Goal: Task Accomplishment & Management: Complete application form

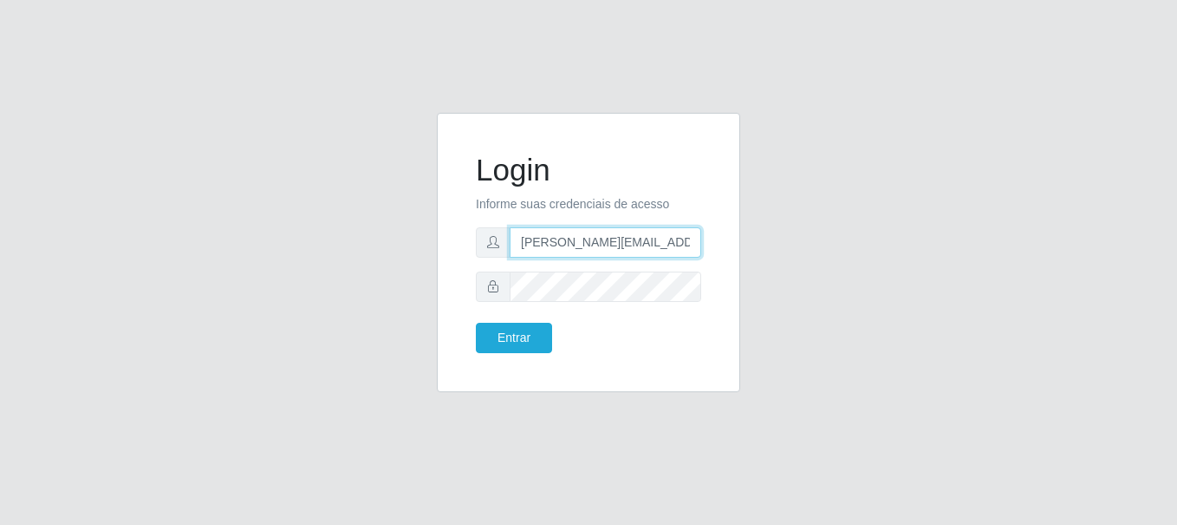
type input "[PERSON_NAME][EMAIL_ADDRESS][PERSON_NAME][DOMAIN_NAME]"
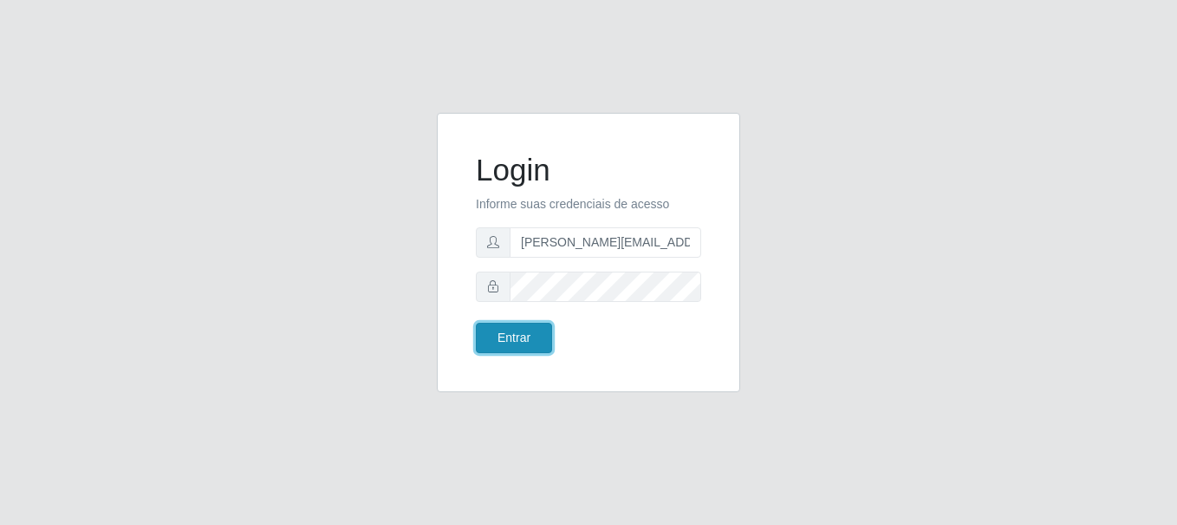
click at [513, 337] on button "Entrar" at bounding box center [514, 338] width 76 height 30
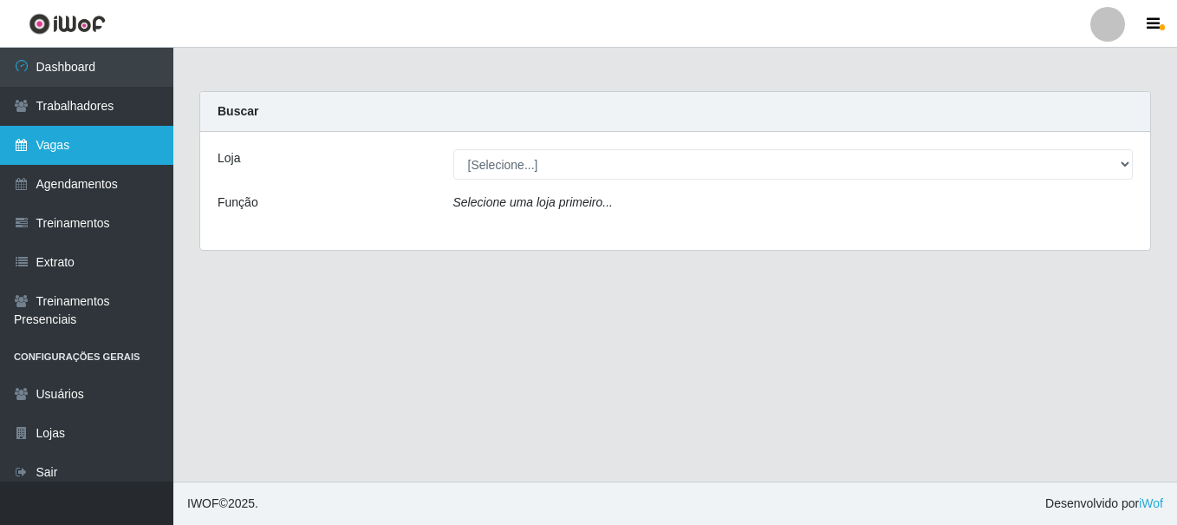
click at [87, 145] on link "Vagas" at bounding box center [86, 145] width 173 height 39
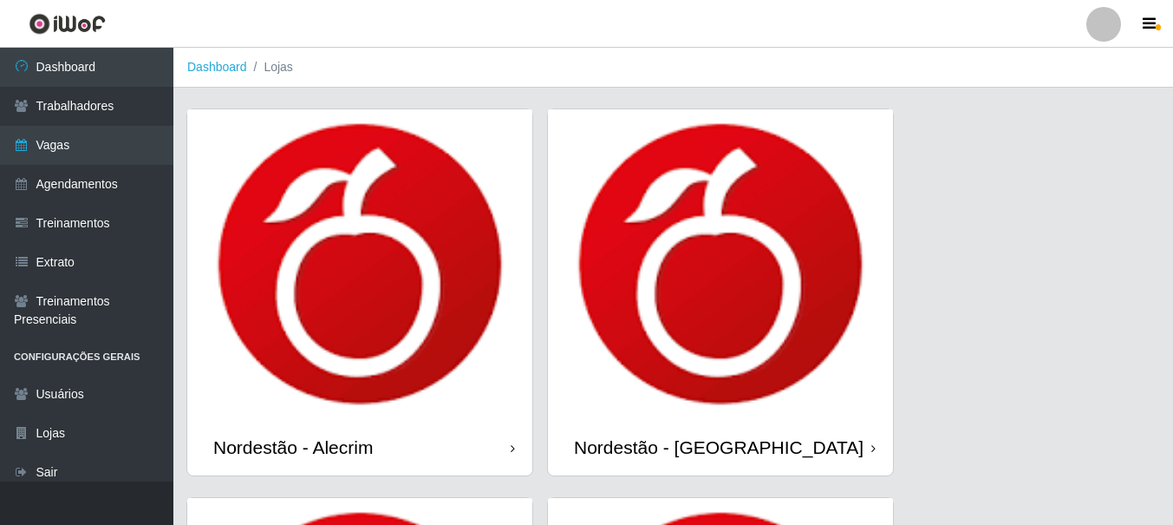
click at [512, 449] on icon at bounding box center [513, 448] width 4 height 12
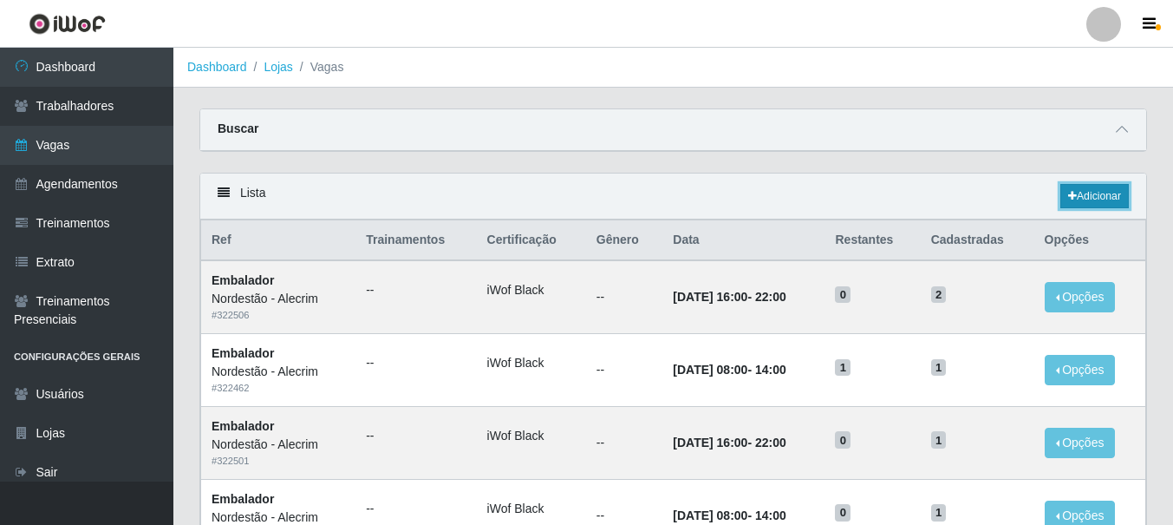
click at [1092, 197] on link "Adicionar" at bounding box center [1094, 196] width 68 height 24
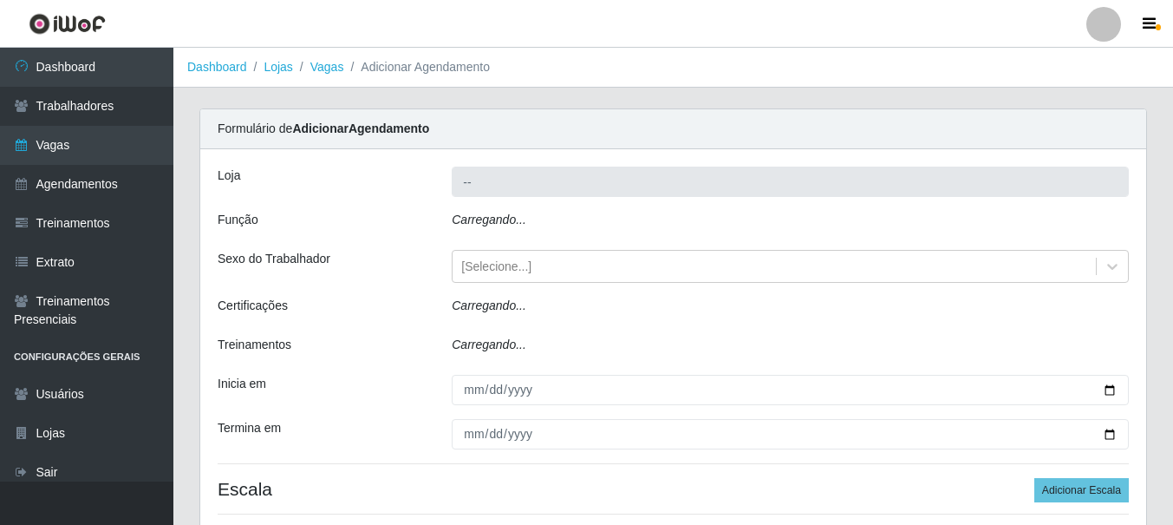
type input "Nordestão - Alecrim"
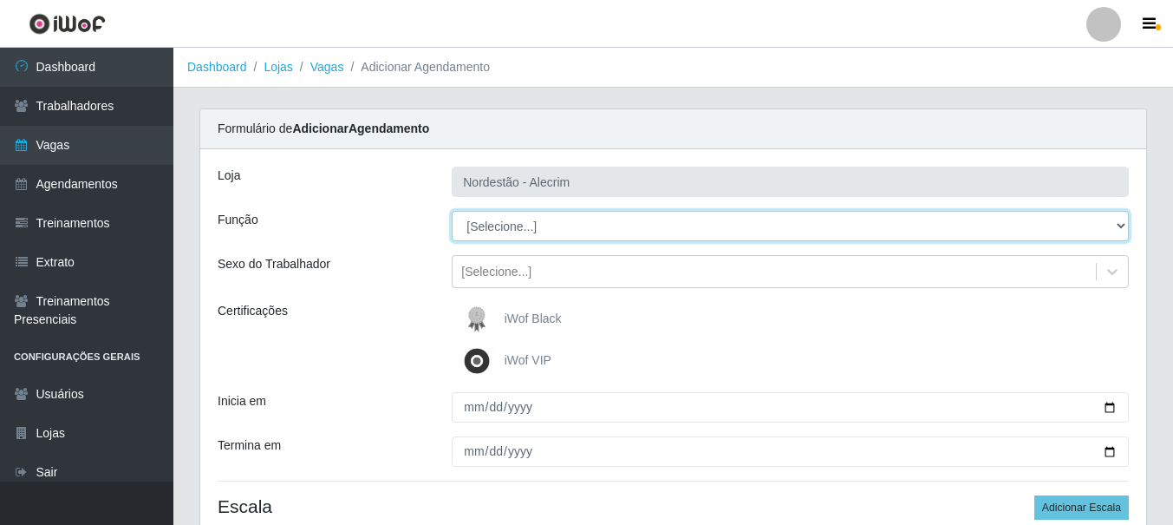
select select "1"
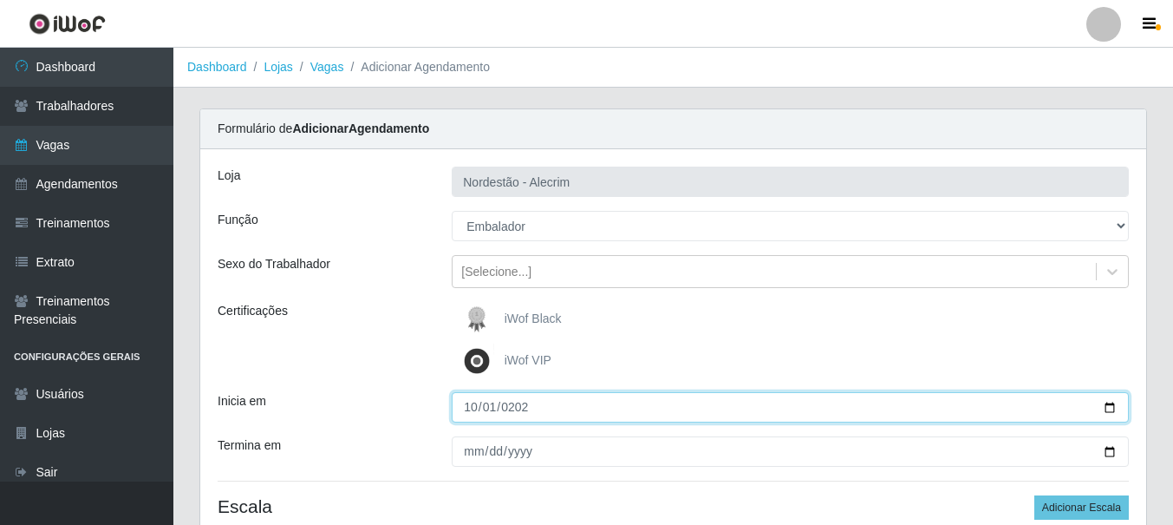
type input "[DATE]"
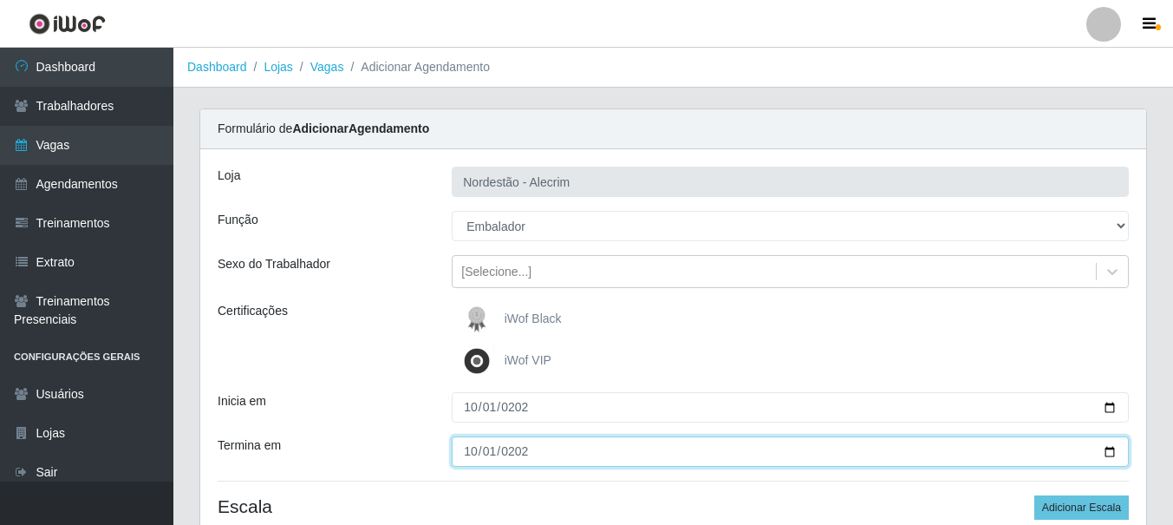
type input "[DATE]"
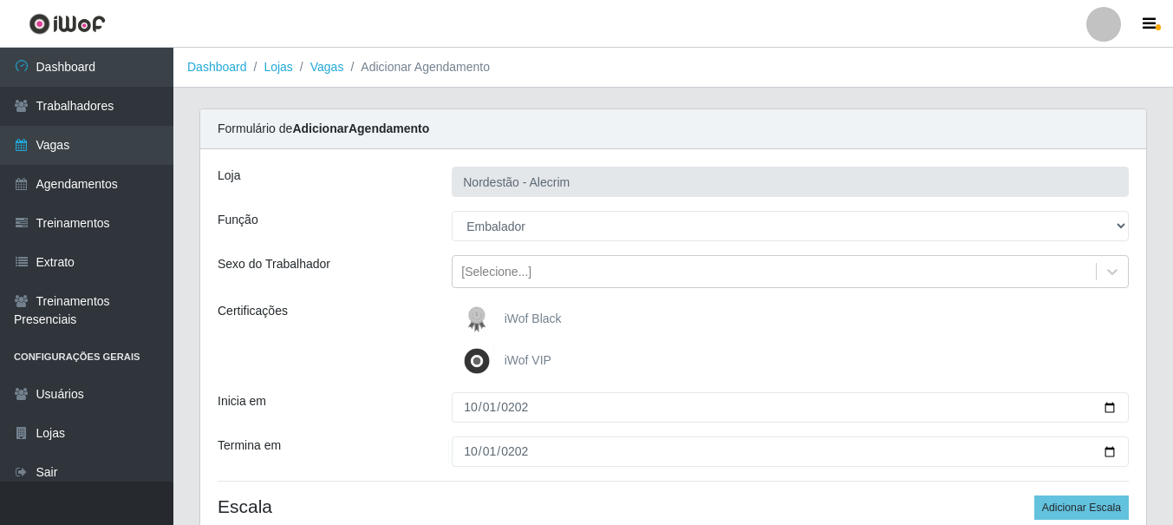
click at [790, 319] on div "iWof Black" at bounding box center [790, 319] width 677 height 35
click at [1083, 507] on button "Adicionar Escala" at bounding box center [1081, 507] width 95 height 24
select select "3"
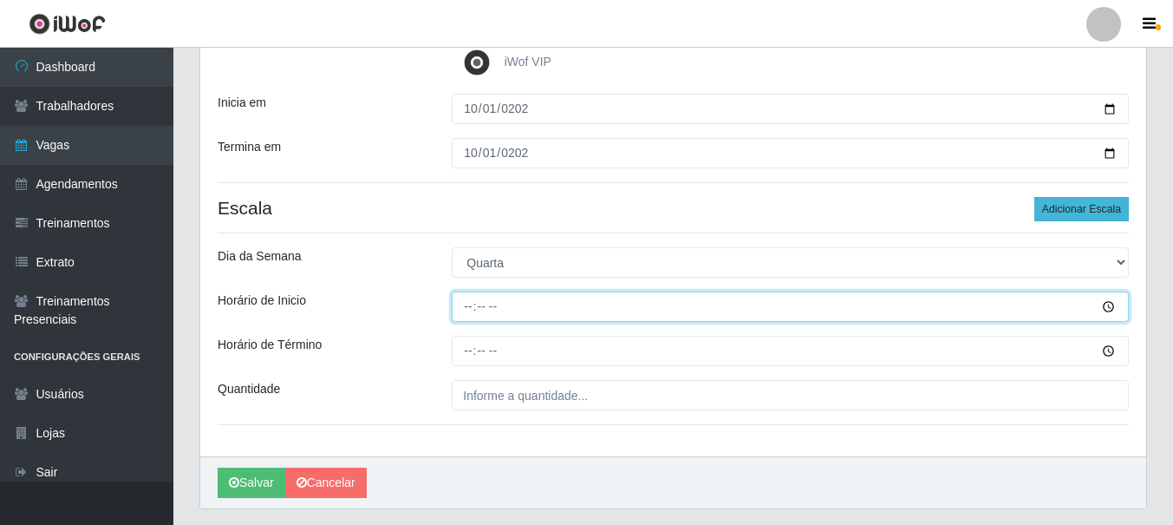
type input "08:00"
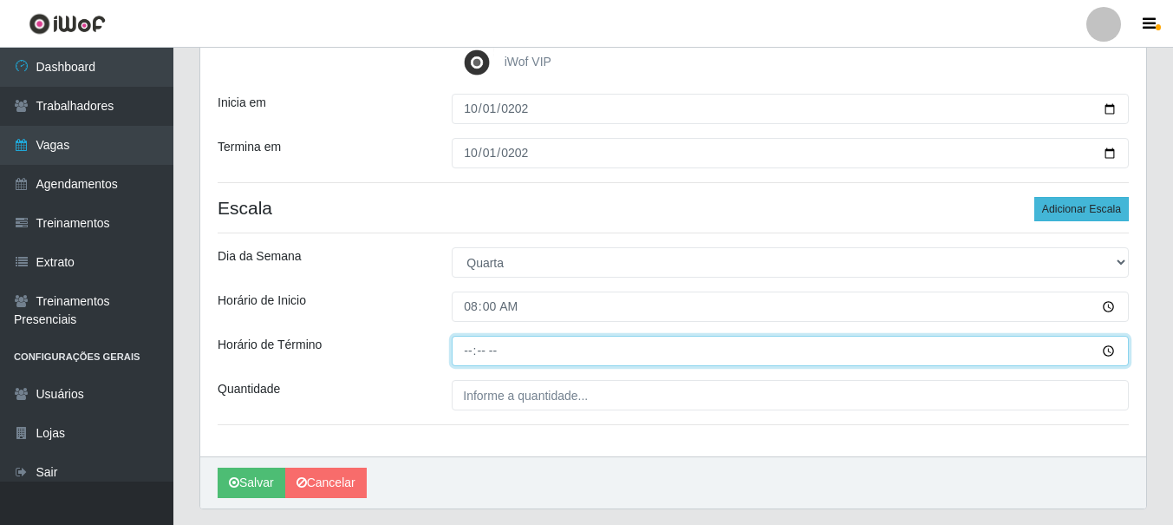
type input "14:00"
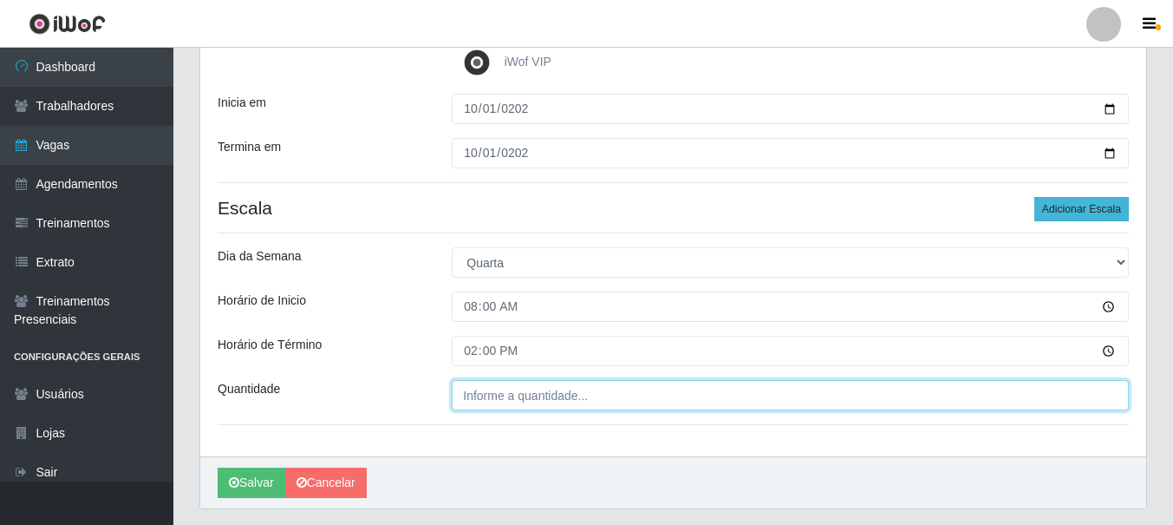
type input "___"
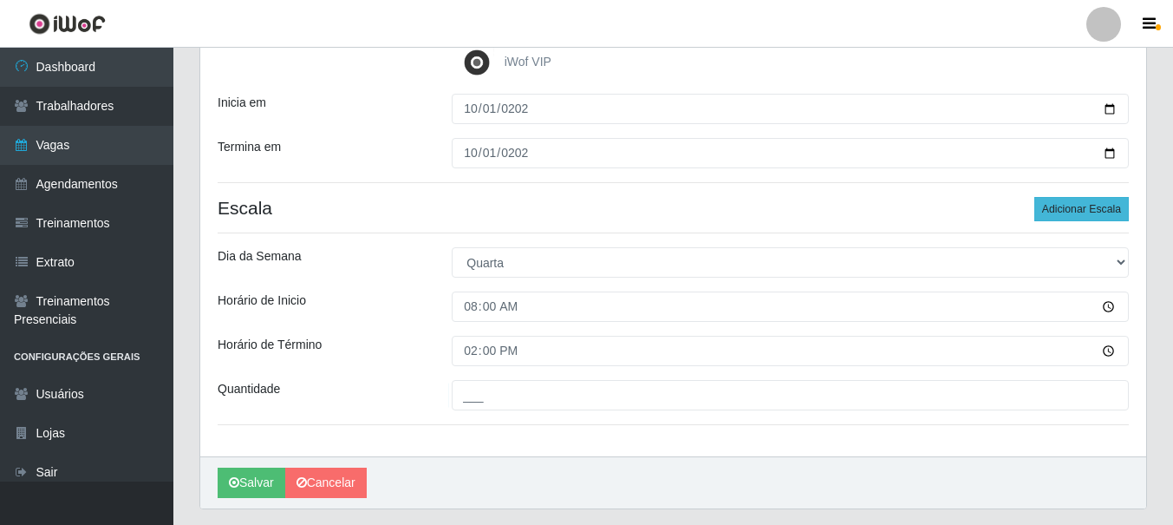
scroll to position [347, 0]
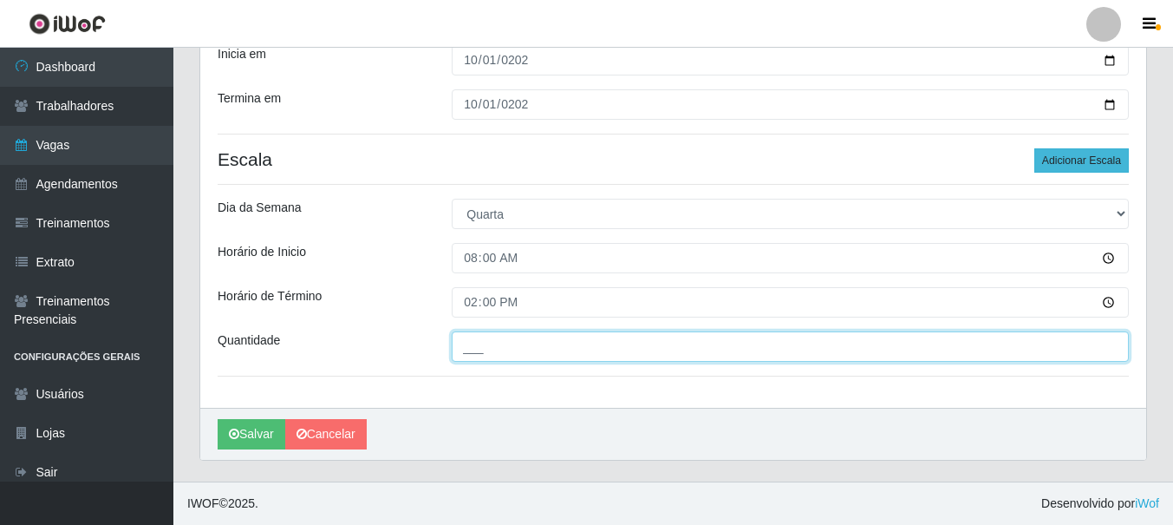
type input "1"
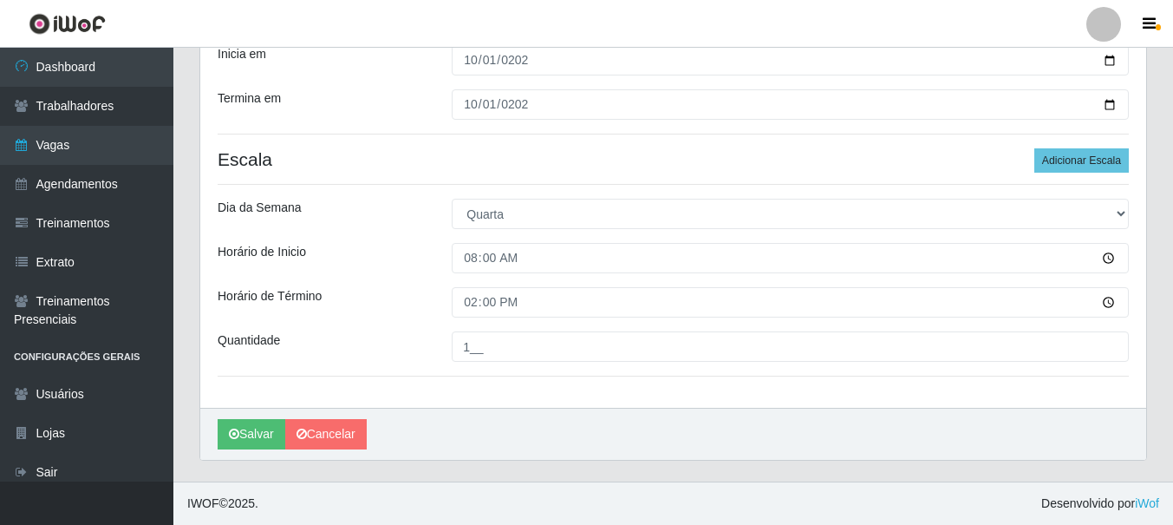
click at [790, 346] on input "1__" at bounding box center [790, 346] width 677 height 30
type input "1__"
click at [1083, 160] on button "Adicionar Escala" at bounding box center [1081, 160] width 95 height 24
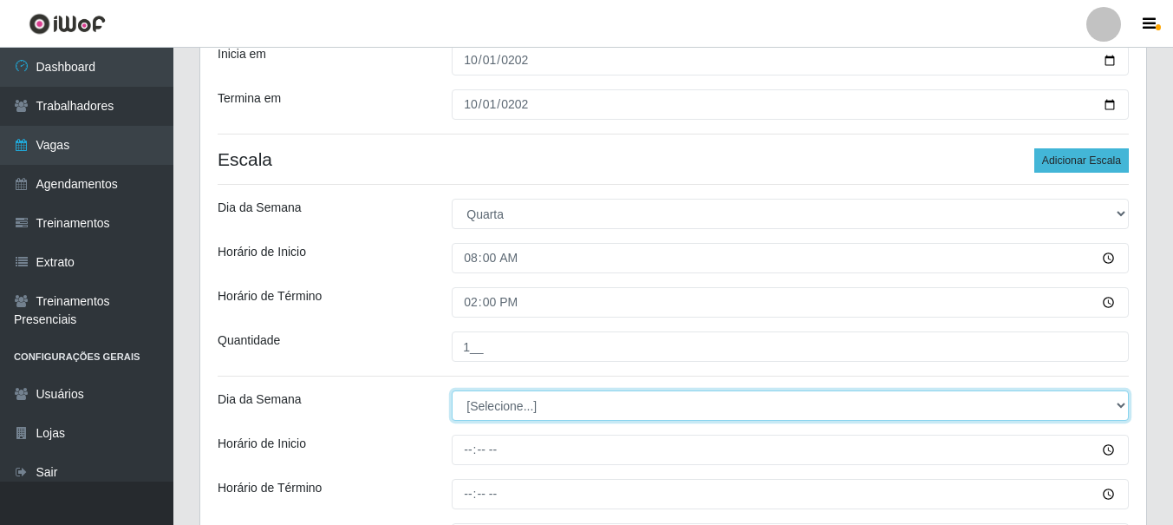
select select "3"
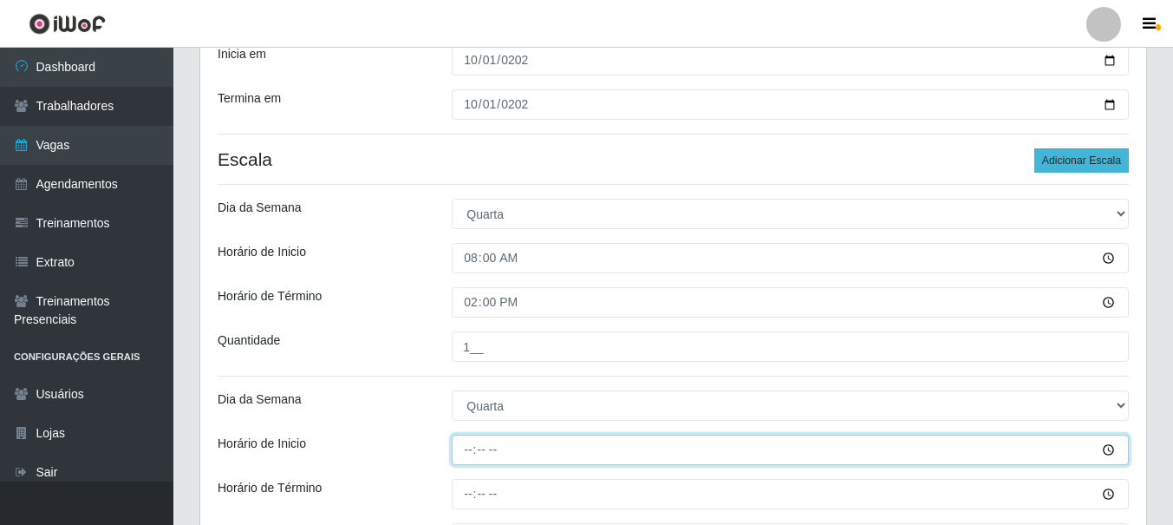
type input "16:00"
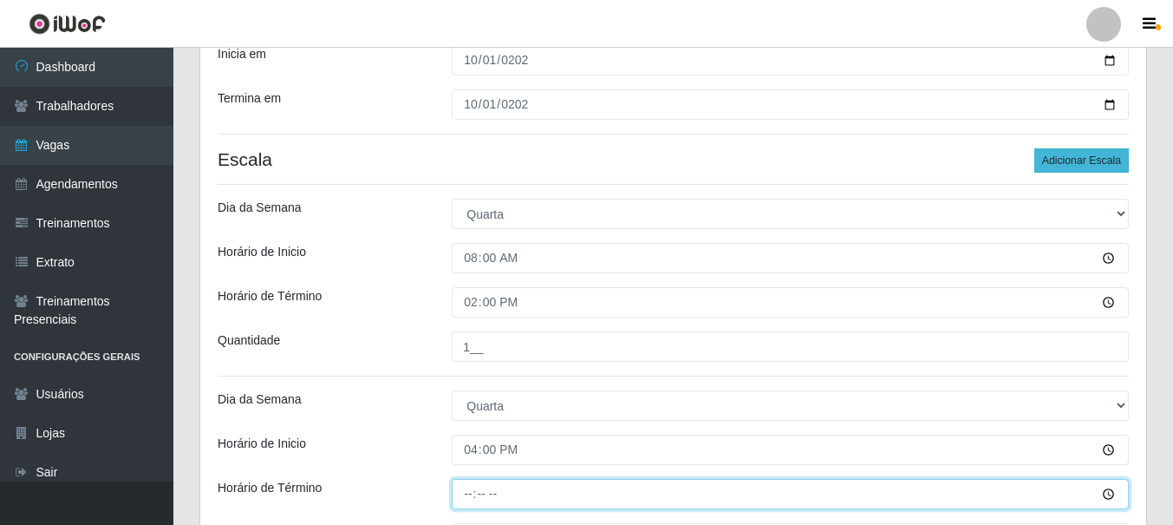
type input "22:00"
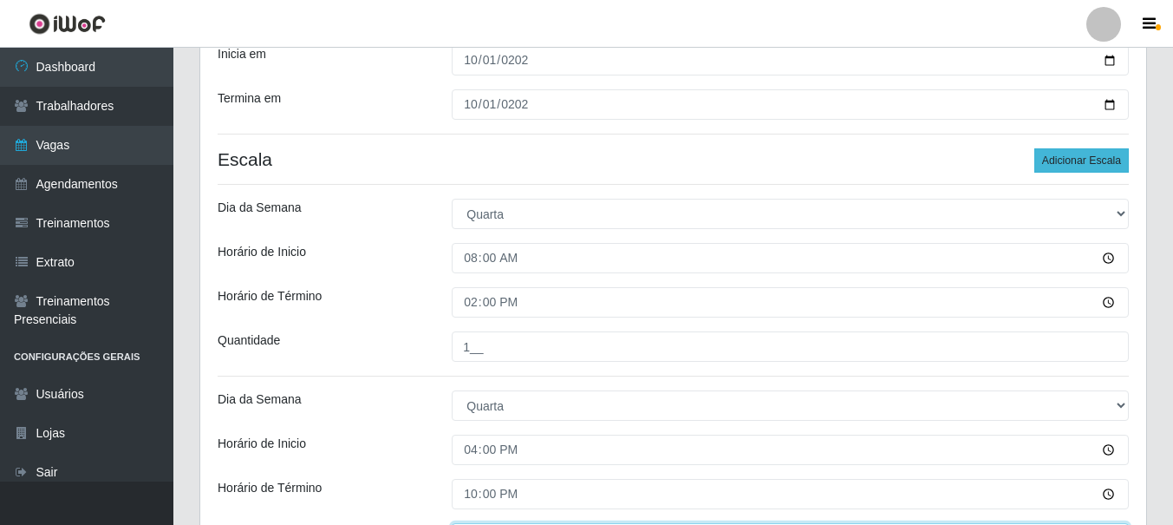
type input "___"
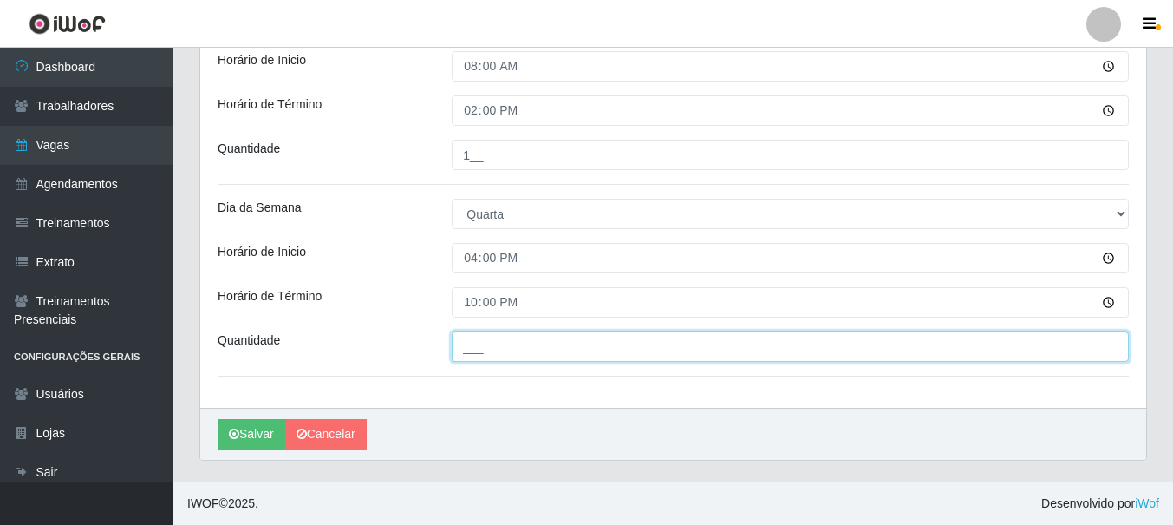
type input "1"
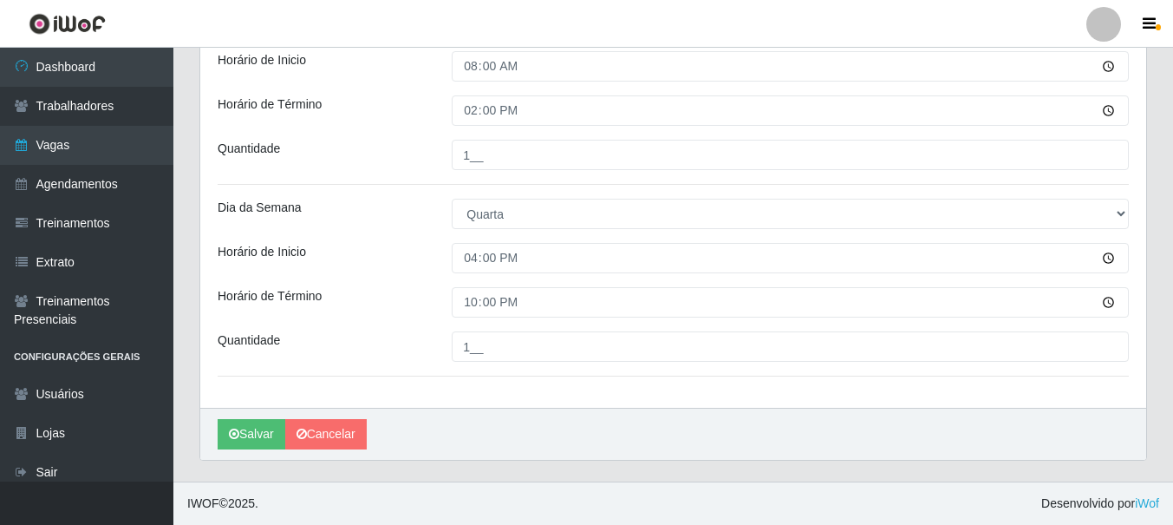
click at [790, 346] on input "1__" at bounding box center [790, 346] width 677 height 30
type input "1__"
click at [251, 433] on button "Salvar" at bounding box center [252, 434] width 68 height 30
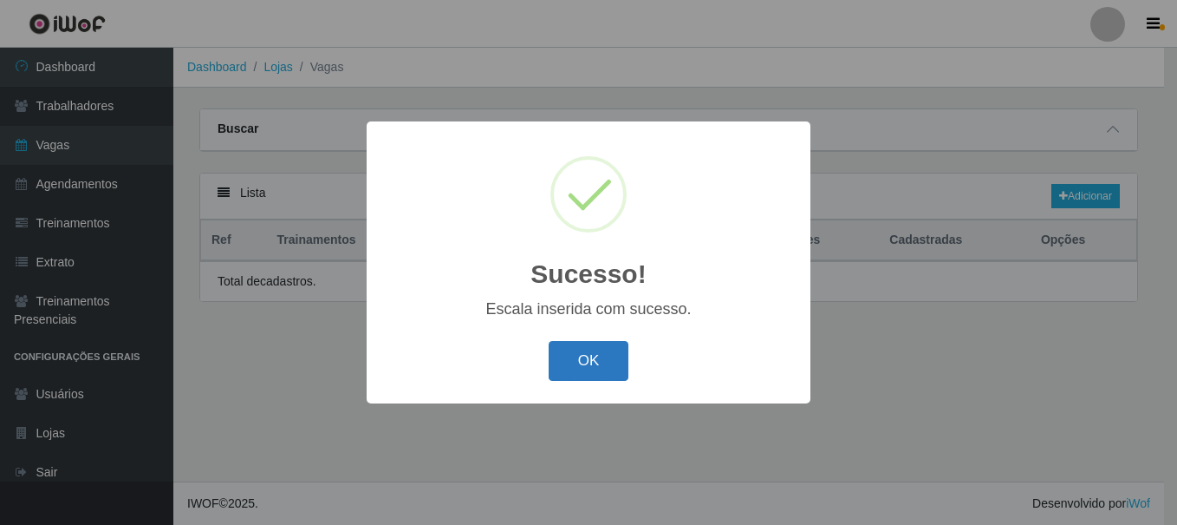
click at [588, 362] on button "OK" at bounding box center [589, 361] width 81 height 41
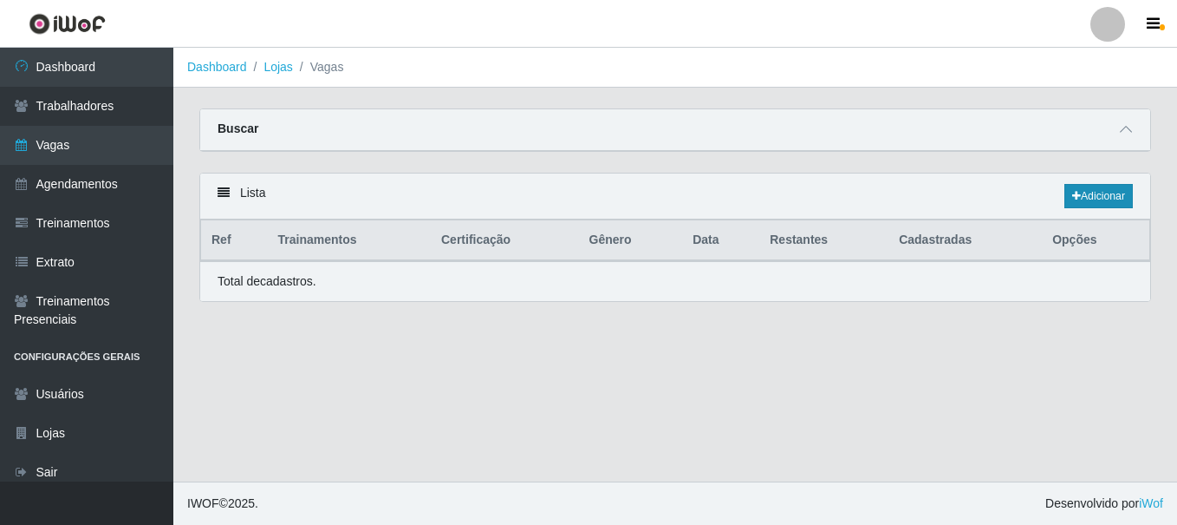
click at [1097, 197] on link "Adicionar" at bounding box center [1099, 196] width 68 height 24
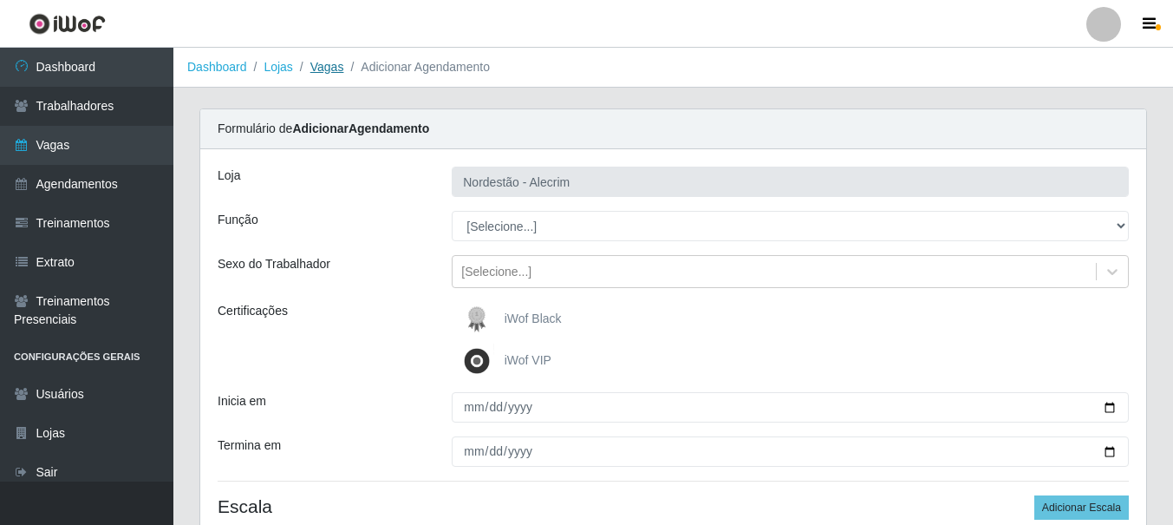
click at [322, 74] on link "Vagas" at bounding box center [327, 67] width 34 height 14
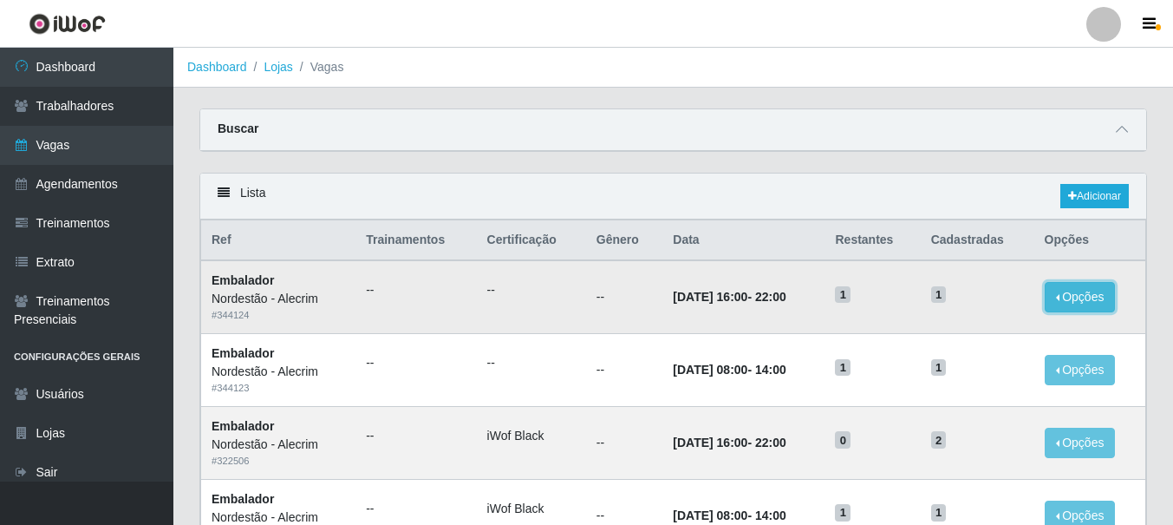
click at [1083, 297] on button "Opções" at bounding box center [1080, 297] width 71 height 30
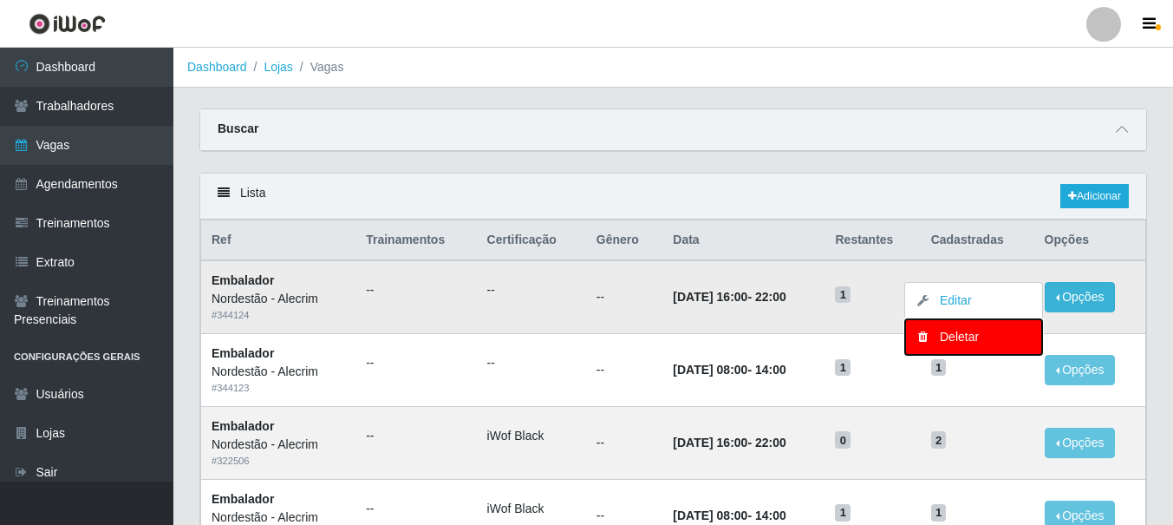
click at [981, 339] on div "Deletar" at bounding box center [973, 337] width 102 height 18
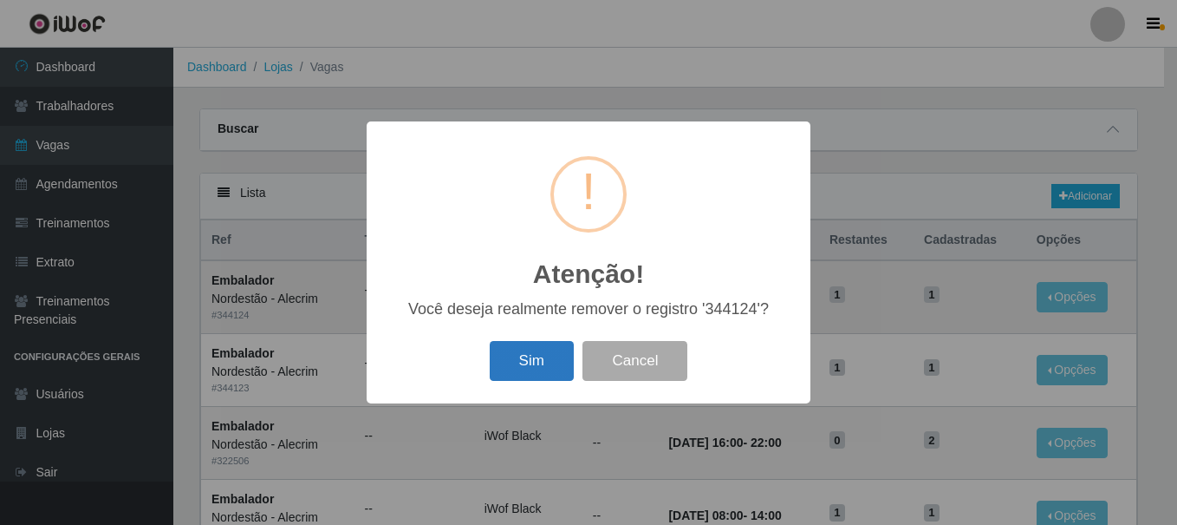
click at [521, 367] on button "Sim" at bounding box center [532, 361] width 84 height 41
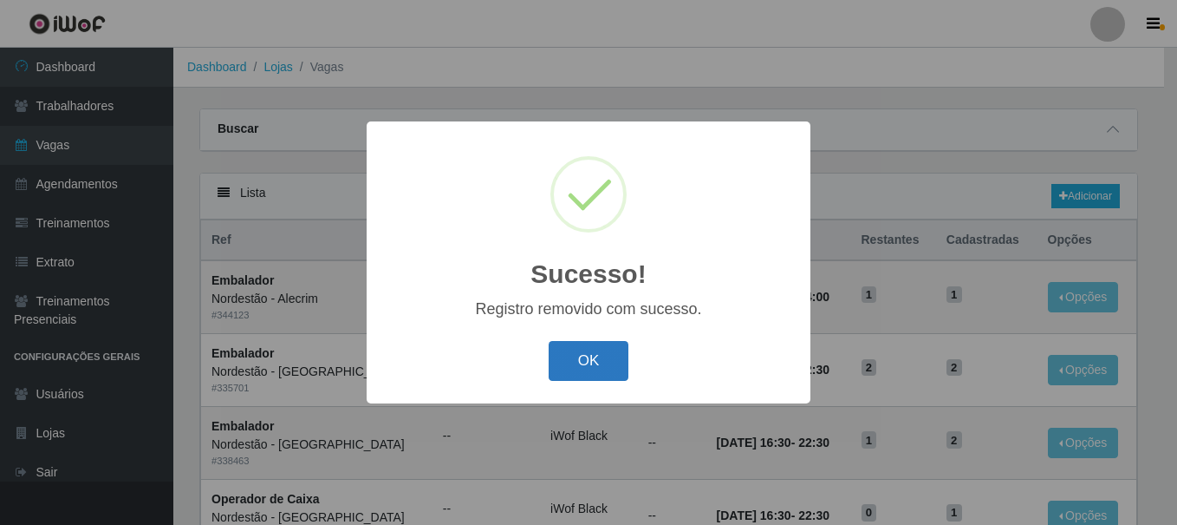
click at [597, 368] on button "OK" at bounding box center [589, 361] width 81 height 41
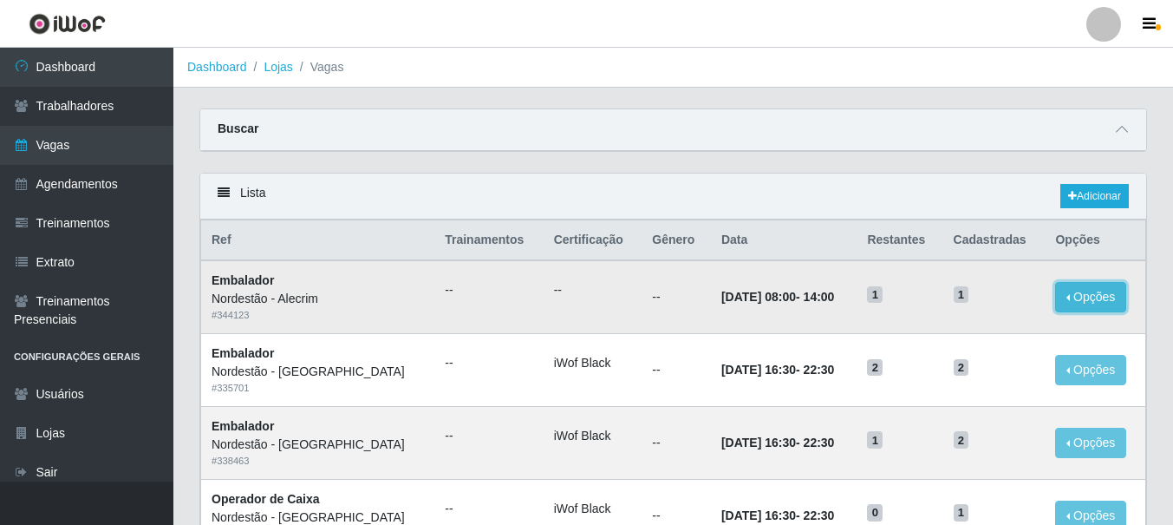
click at [1099, 297] on button "Opções" at bounding box center [1090, 297] width 71 height 30
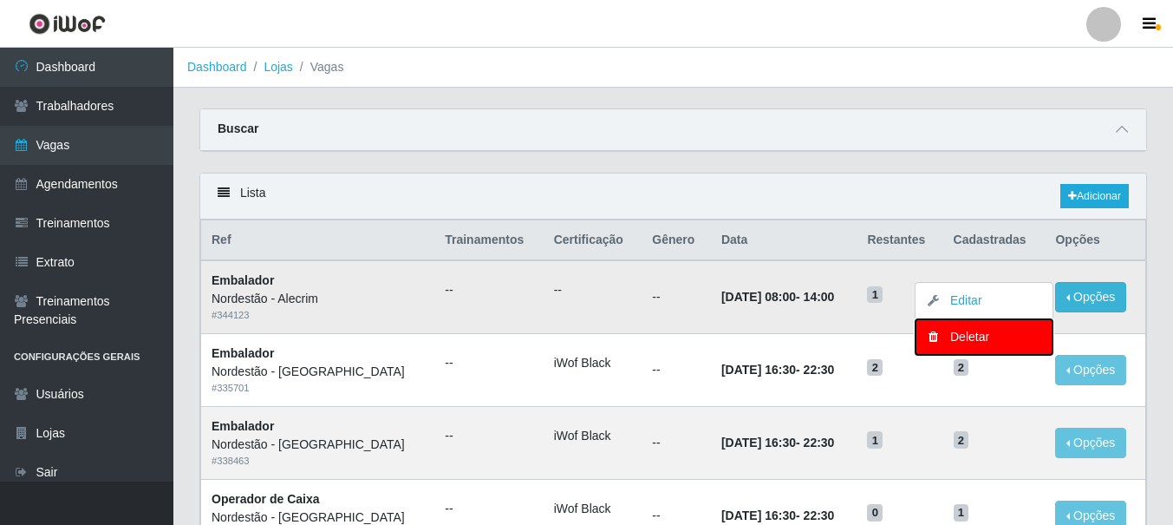
click at [958, 333] on div "Deletar" at bounding box center [984, 337] width 102 height 18
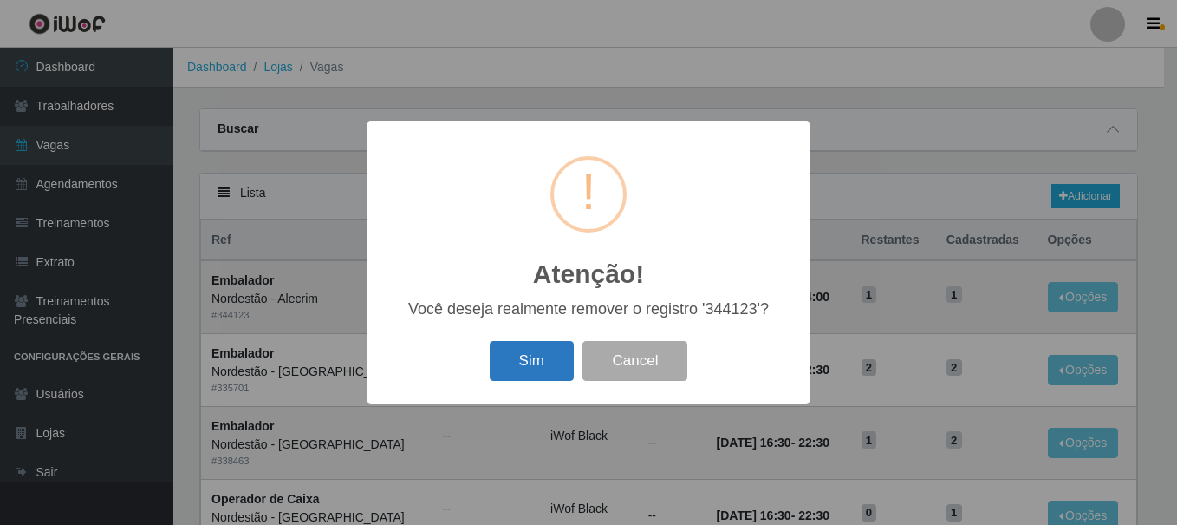
click at [542, 355] on button "Sim" at bounding box center [532, 361] width 84 height 41
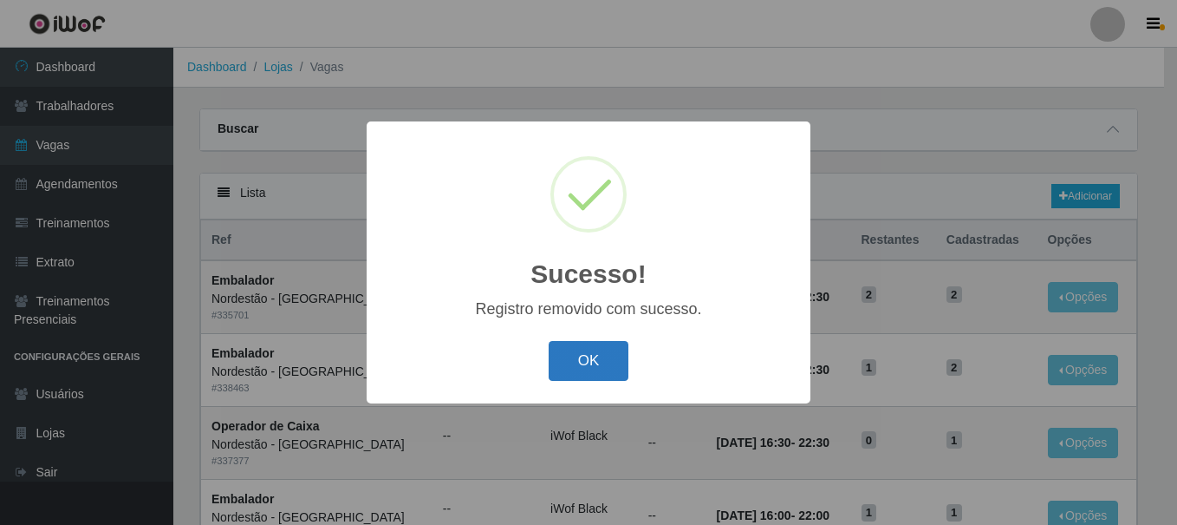
click at [573, 361] on button "OK" at bounding box center [589, 361] width 81 height 41
